Goal: Transaction & Acquisition: Purchase product/service

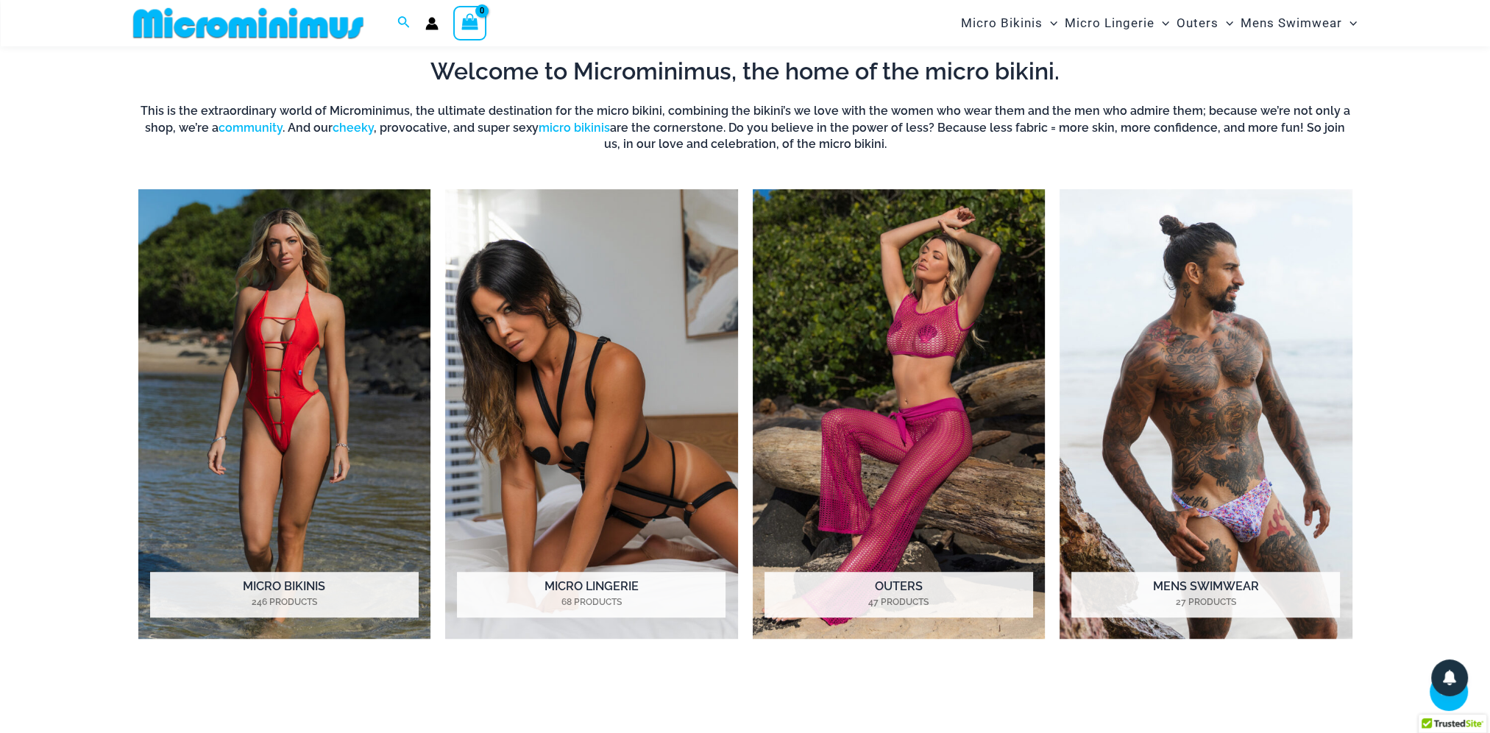
scroll to position [1238, 0]
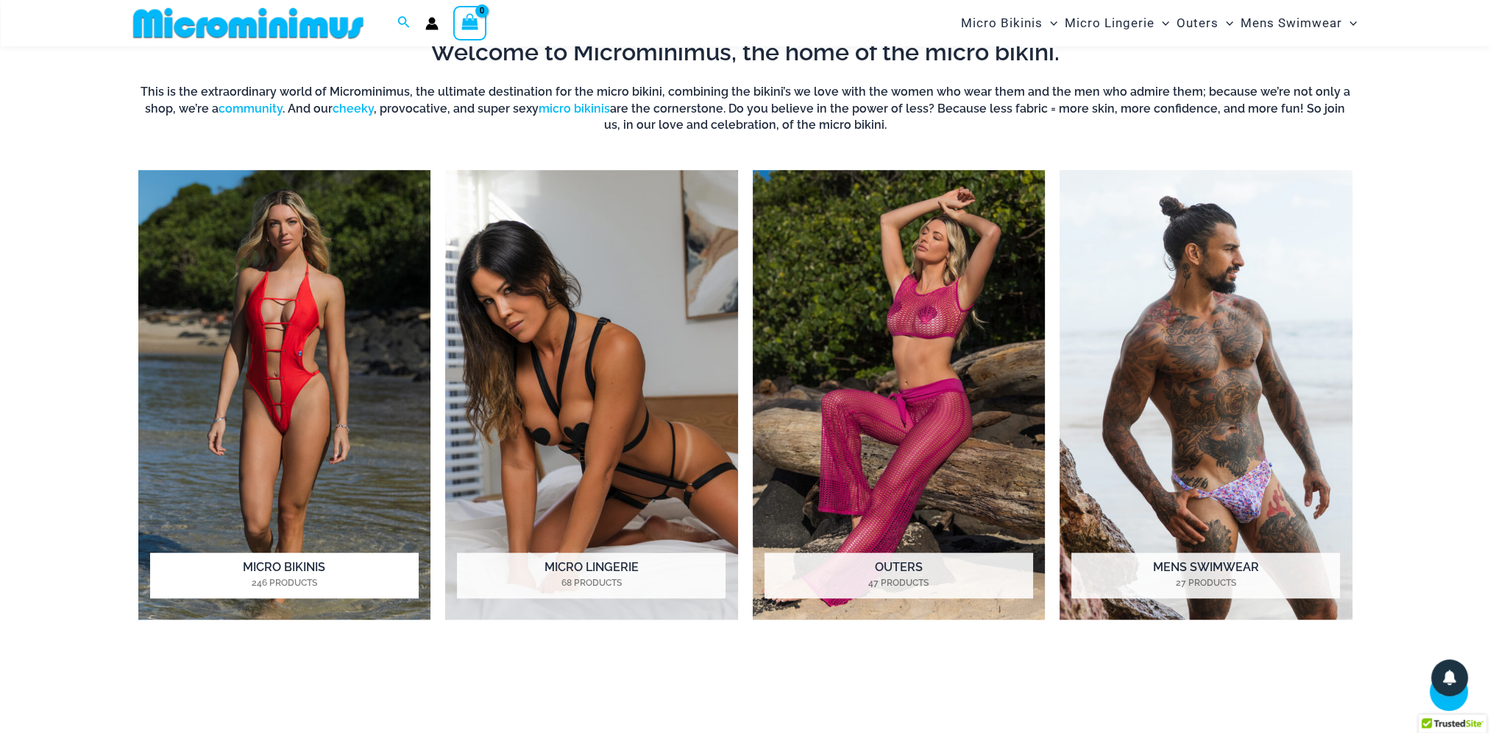
click at [297, 403] on img "Visit product category Micro Bikinis" at bounding box center [284, 395] width 293 height 450
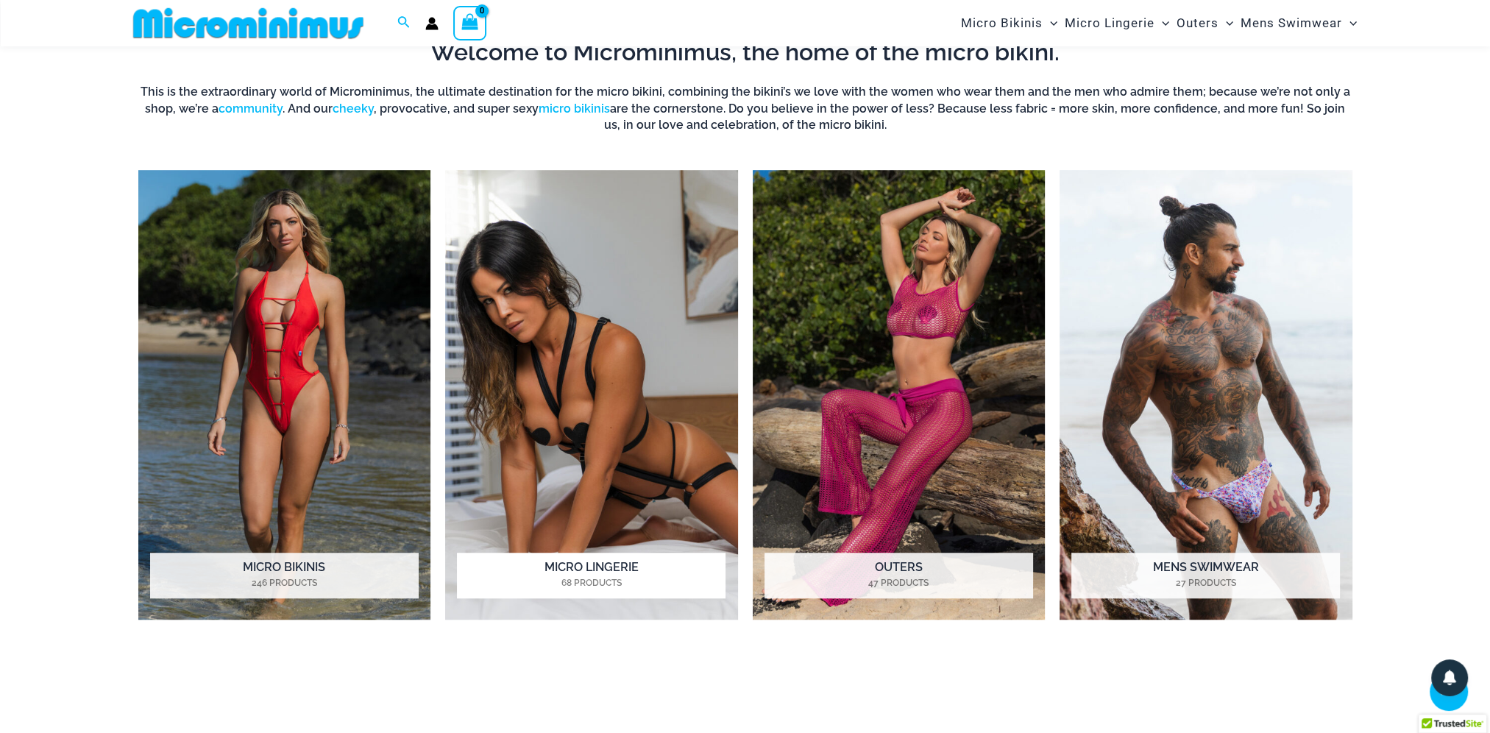
click at [631, 382] on img "Visit product category Micro Lingerie" at bounding box center [591, 395] width 293 height 450
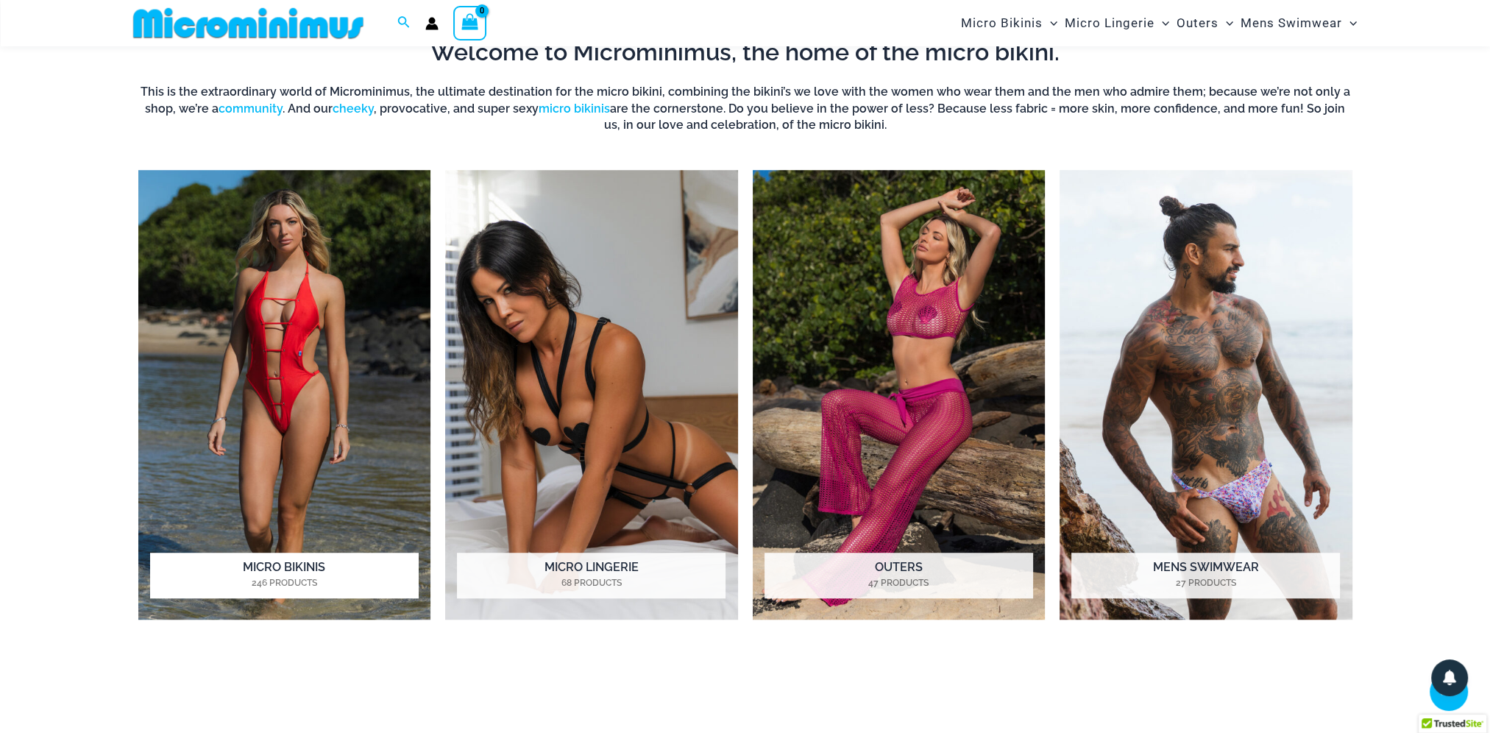
click at [303, 355] on img "Visit product category Micro Bikinis" at bounding box center [284, 395] width 293 height 450
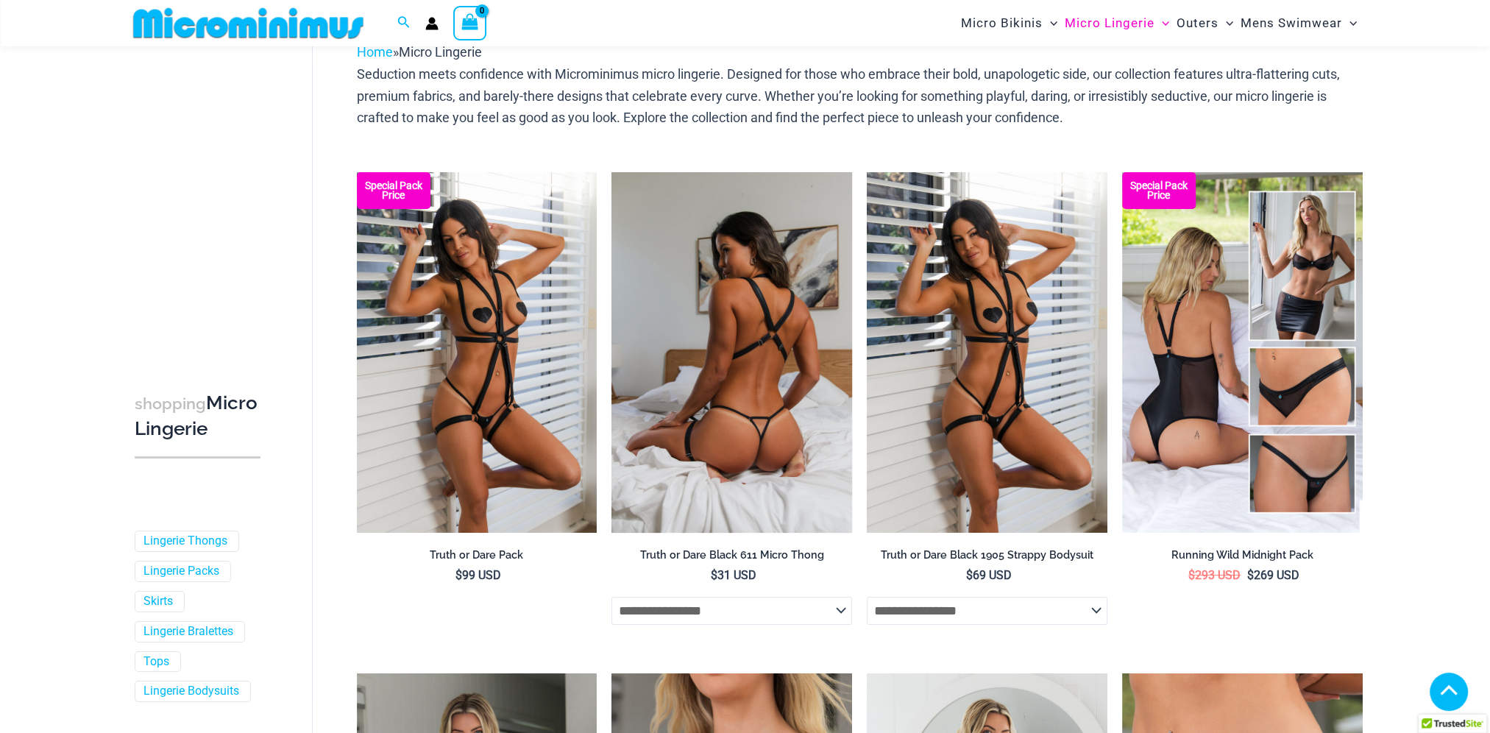
scroll to position [429, 0]
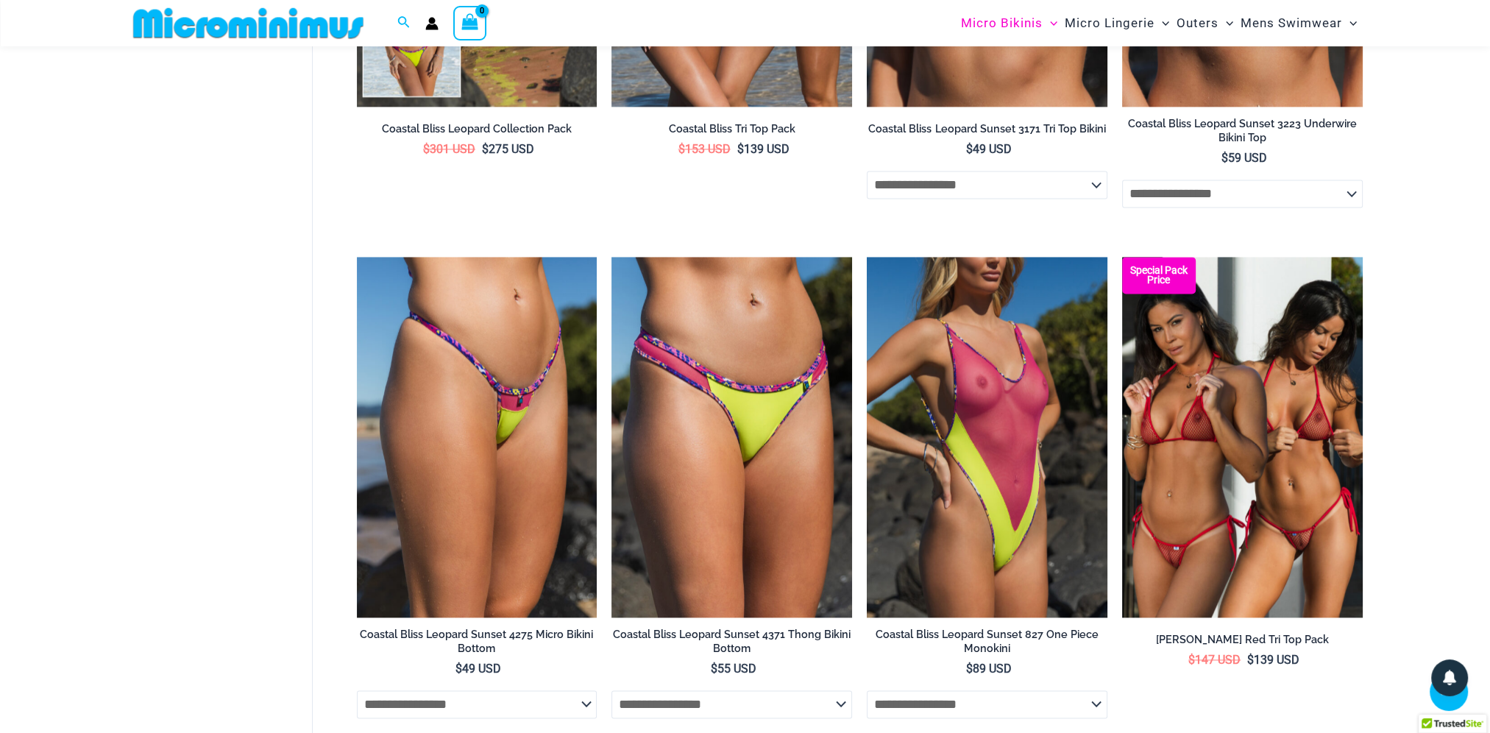
scroll to position [2710, 0]
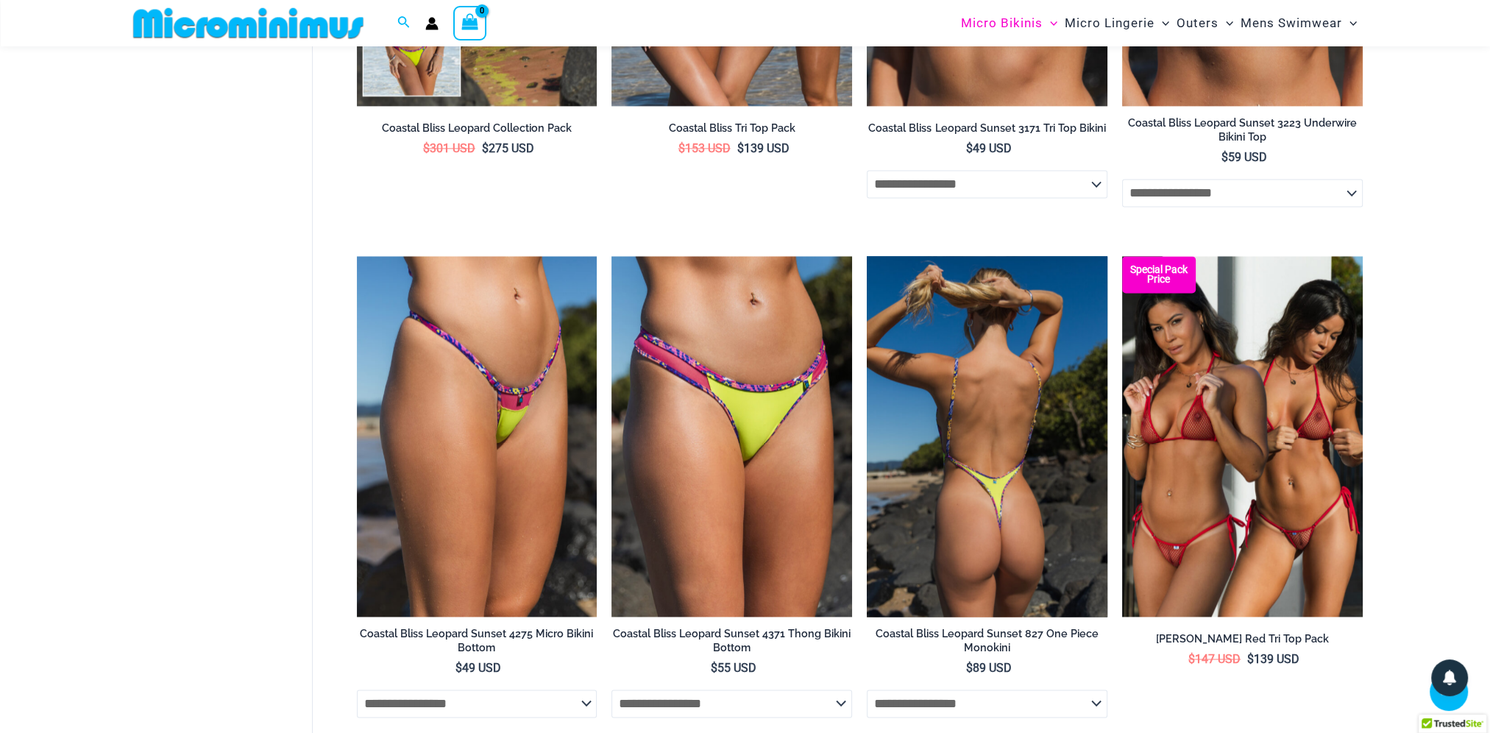
click at [1013, 374] on img at bounding box center [987, 436] width 241 height 361
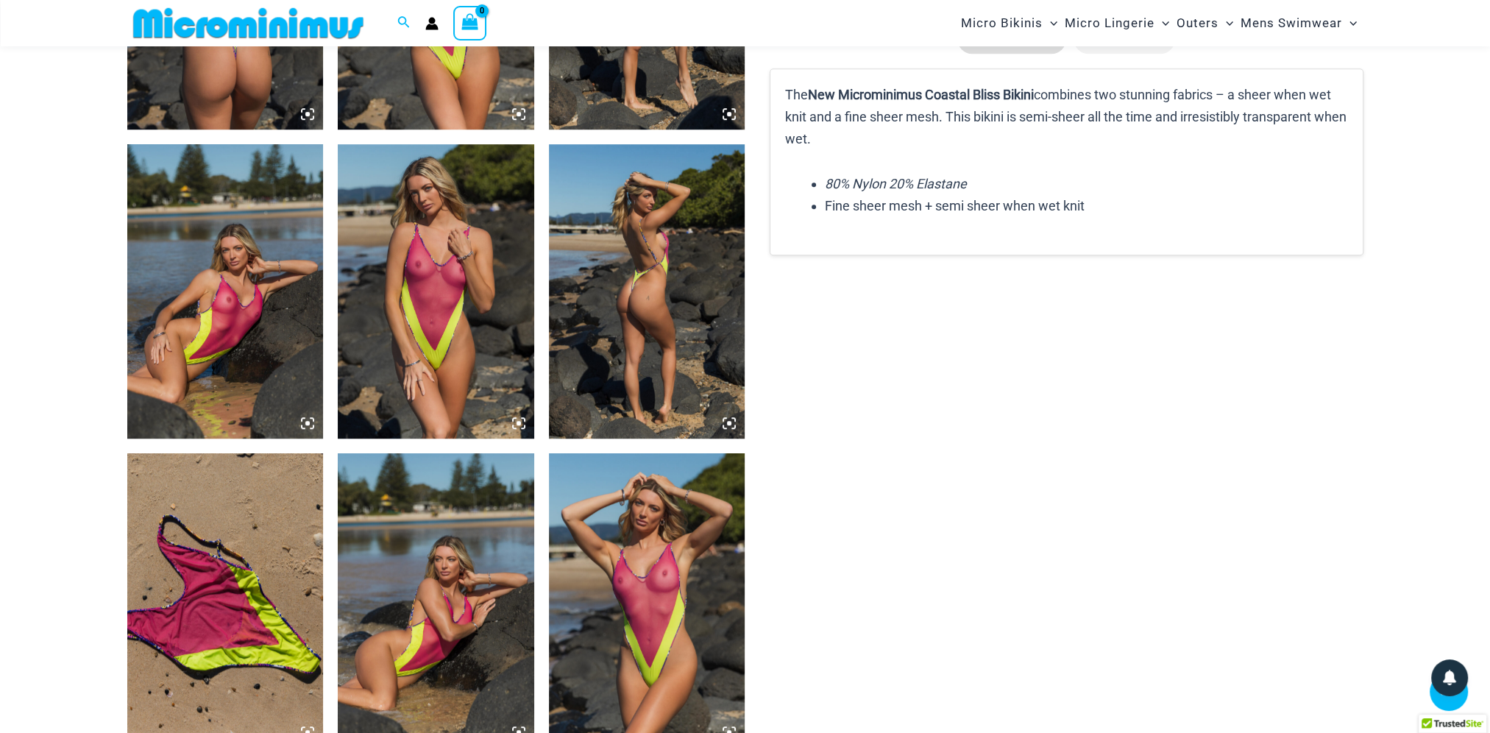
scroll to position [1239, 0]
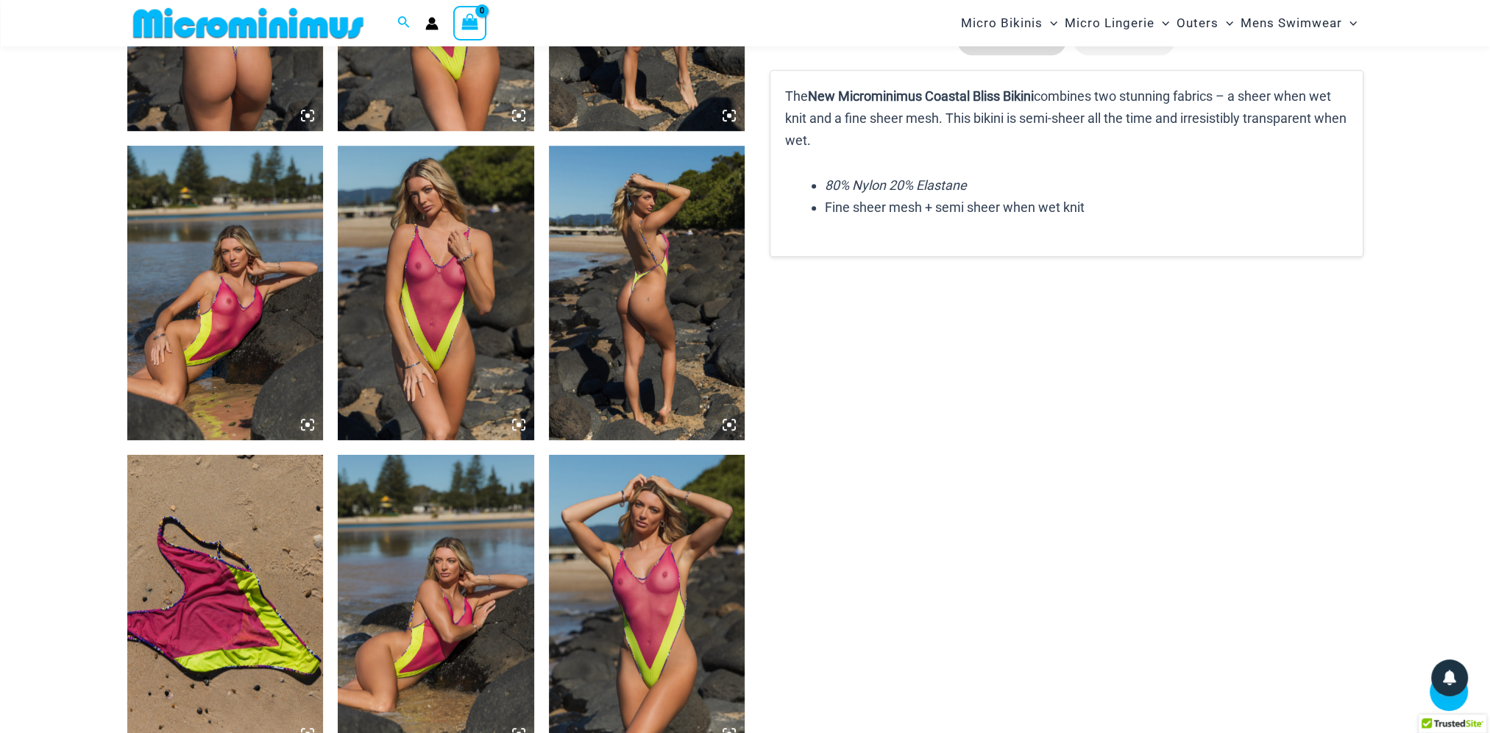
click at [244, 296] on img at bounding box center [225, 293] width 196 height 294
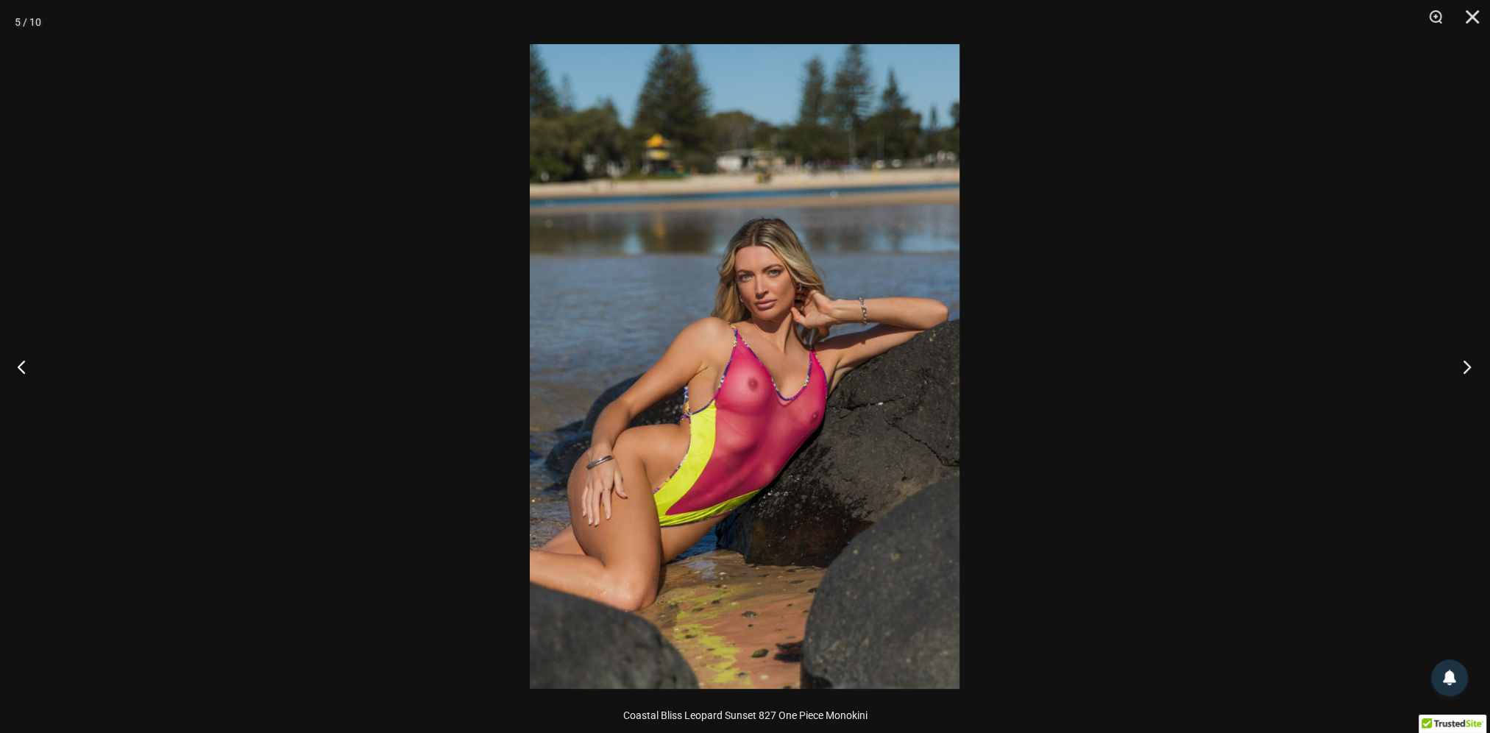
click at [1471, 355] on button "Next" at bounding box center [1462, 367] width 55 height 74
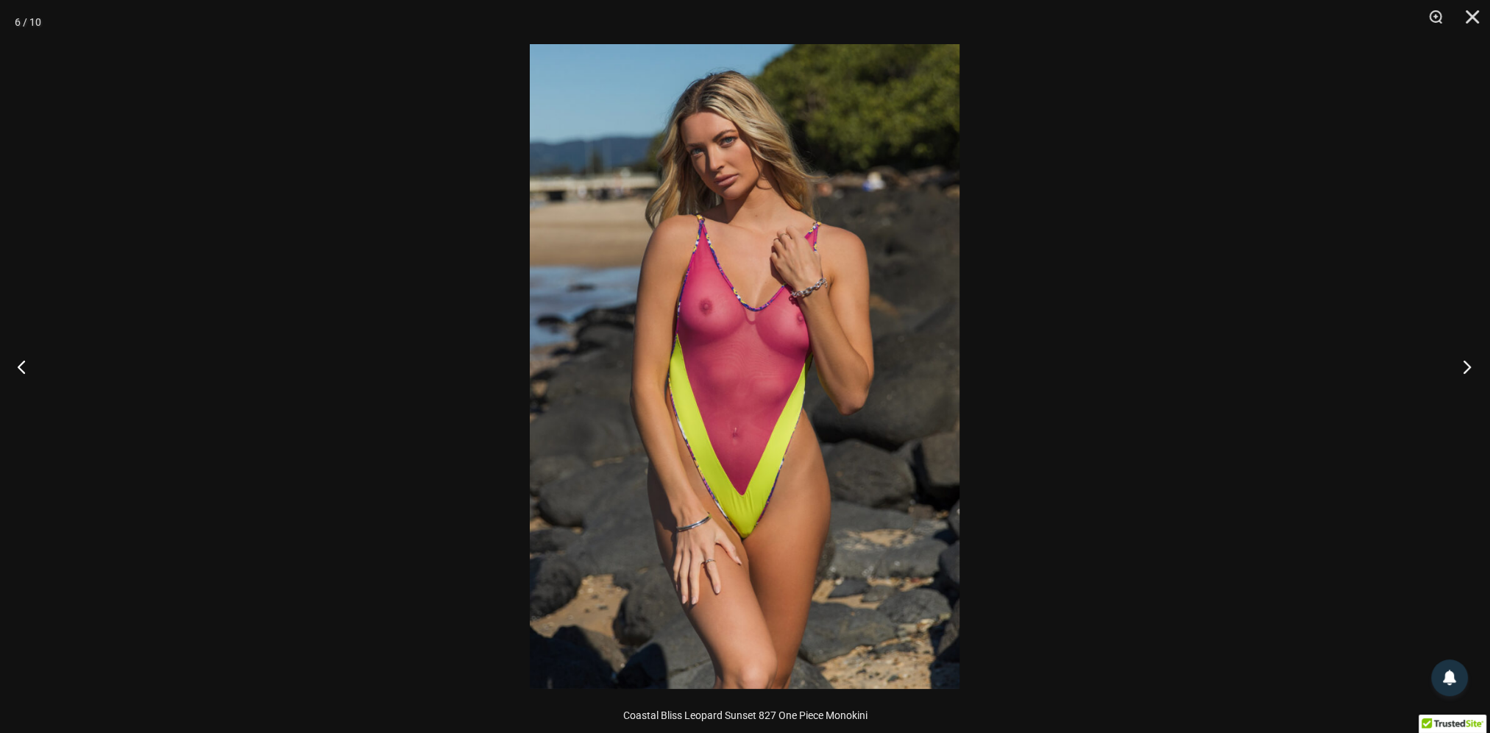
click at [1471, 355] on button "Next" at bounding box center [1462, 367] width 55 height 74
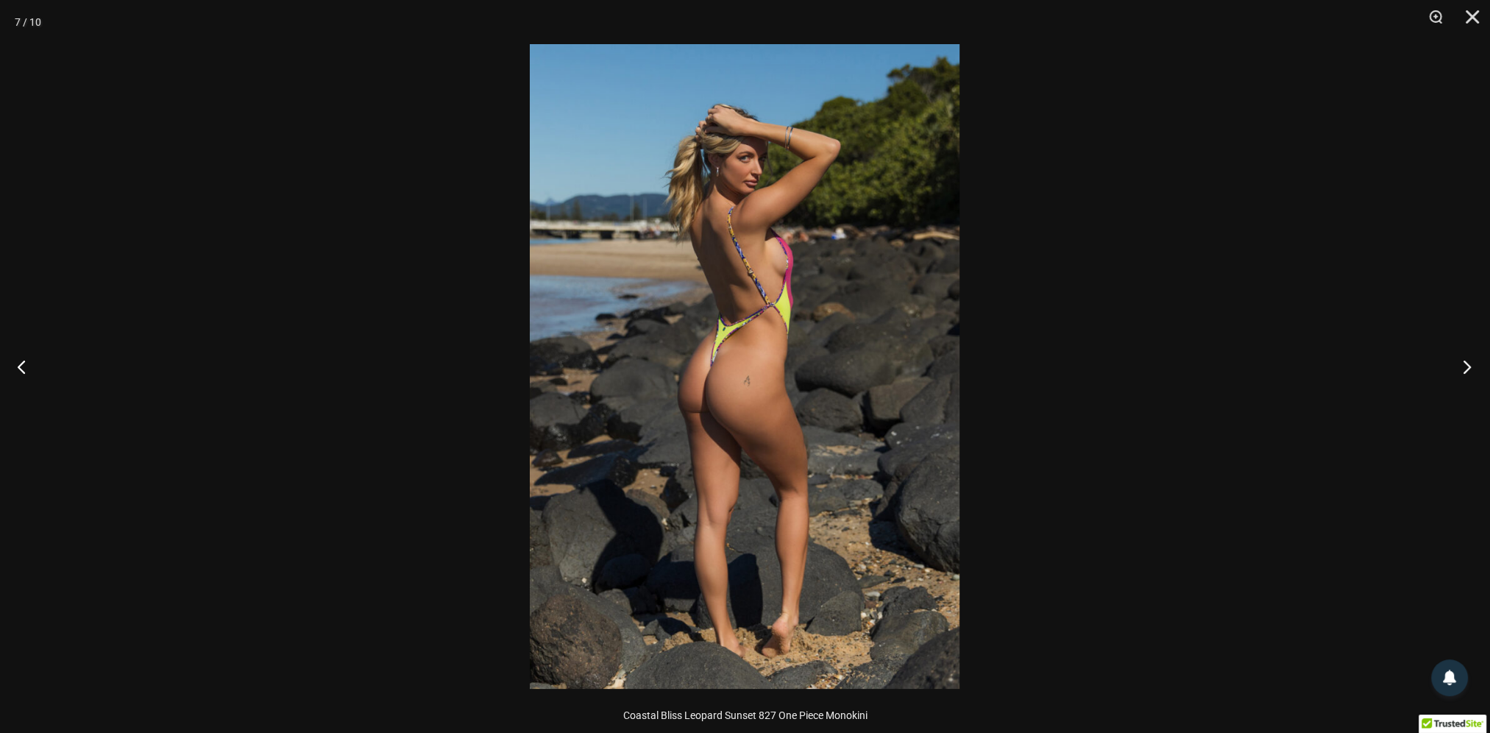
click at [1471, 355] on button "Next" at bounding box center [1462, 367] width 55 height 74
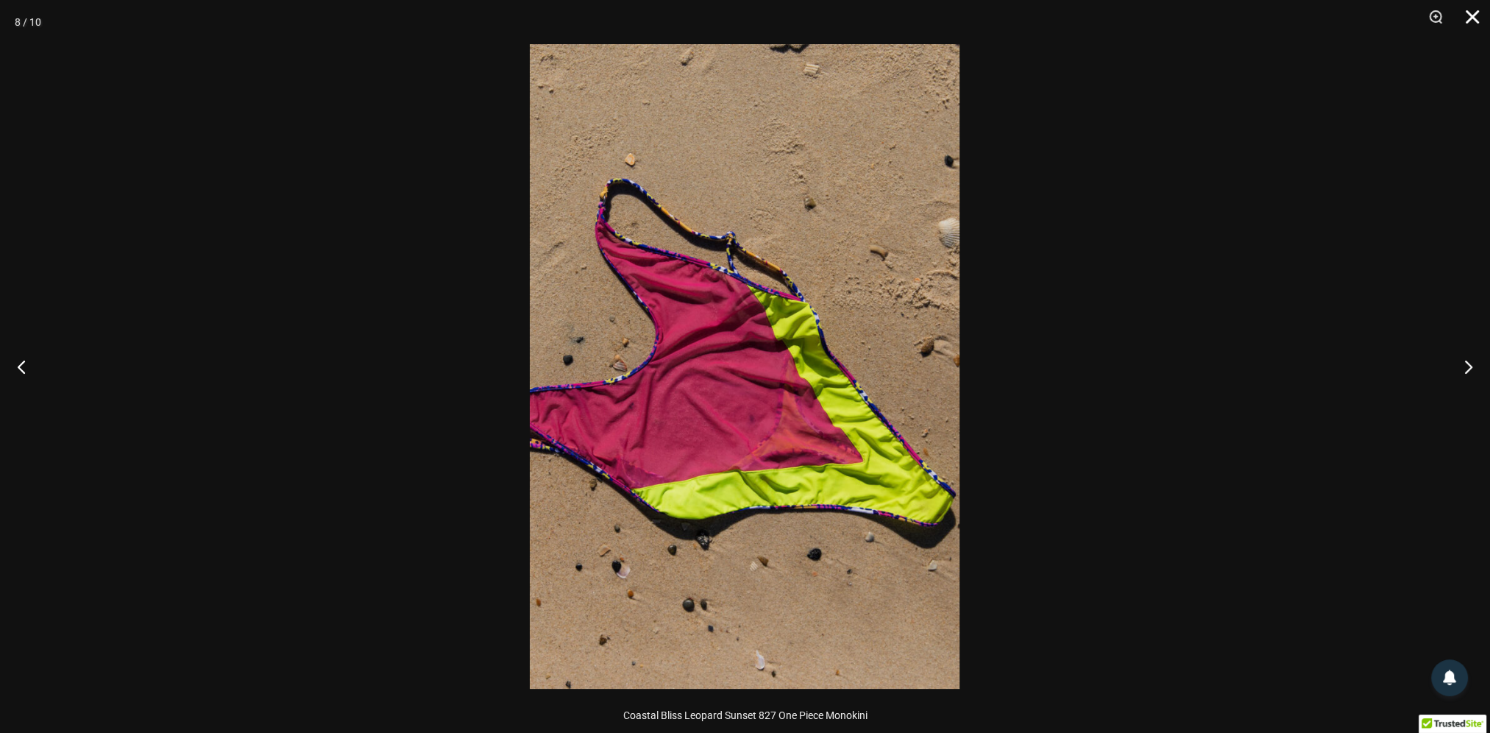
click at [1472, 15] on button "Close" at bounding box center [1467, 22] width 37 height 44
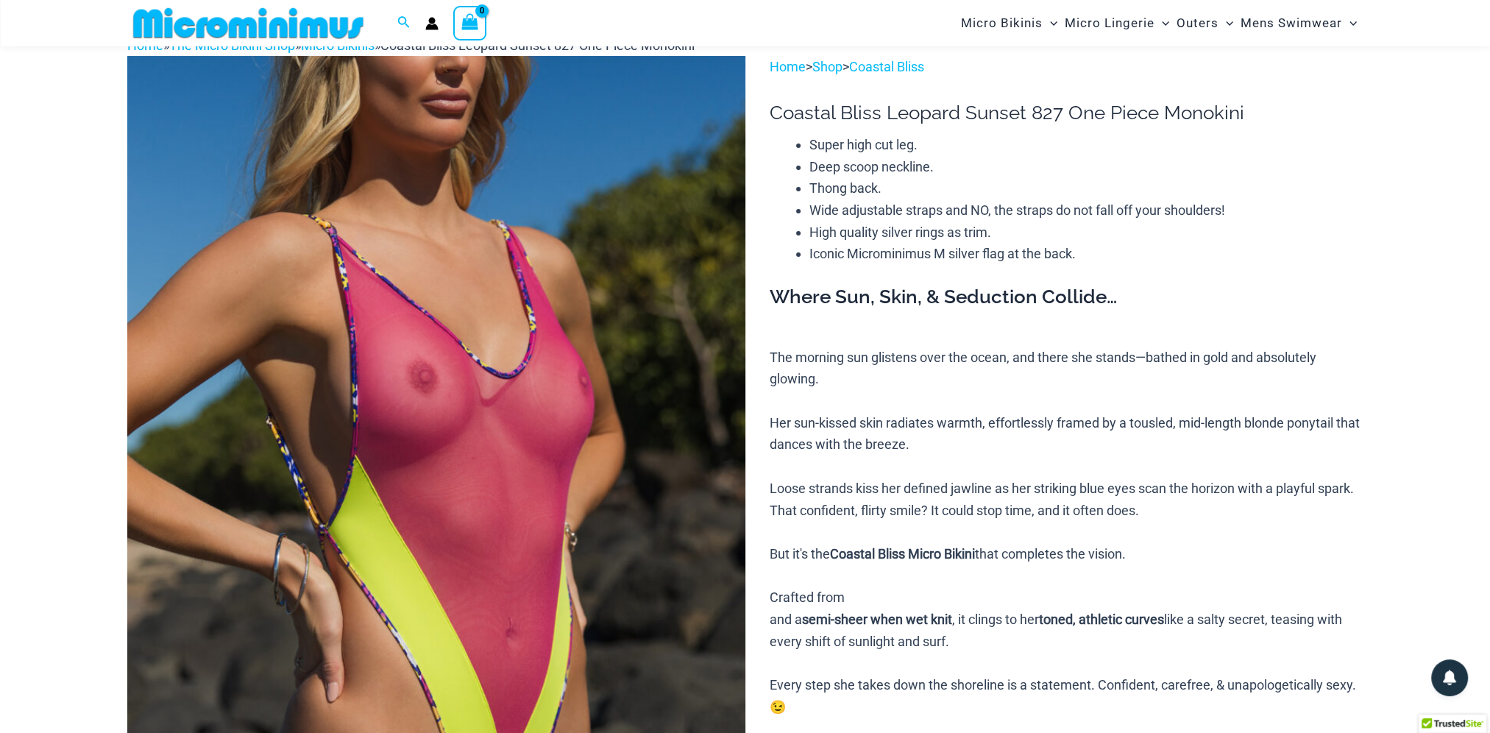
scroll to position [0, 0]
